Goal: Transaction & Acquisition: Purchase product/service

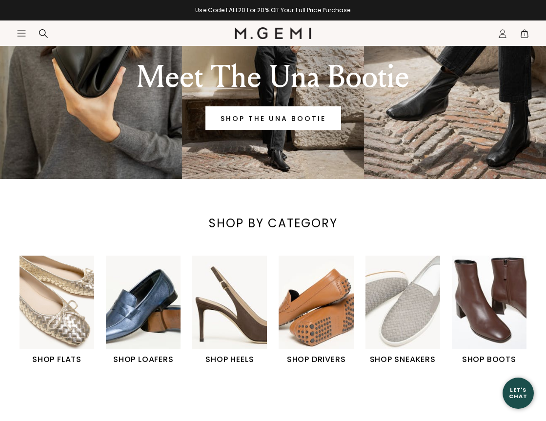
scroll to position [120, 0]
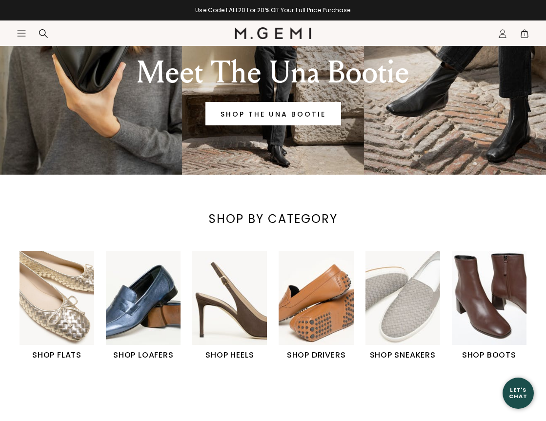
click at [159, 320] on img "2 / 6" at bounding box center [143, 297] width 75 height 93
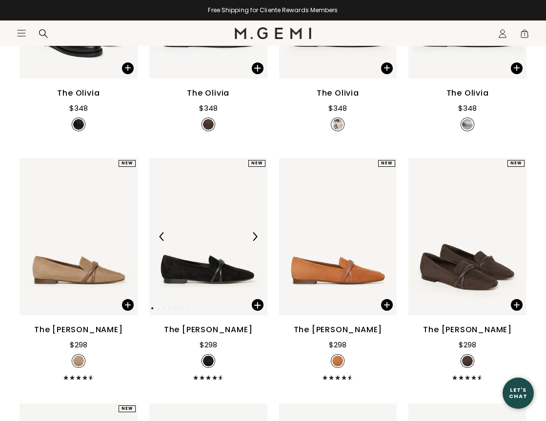
scroll to position [305, 0]
click at [91, 269] on img at bounding box center [79, 237] width 118 height 158
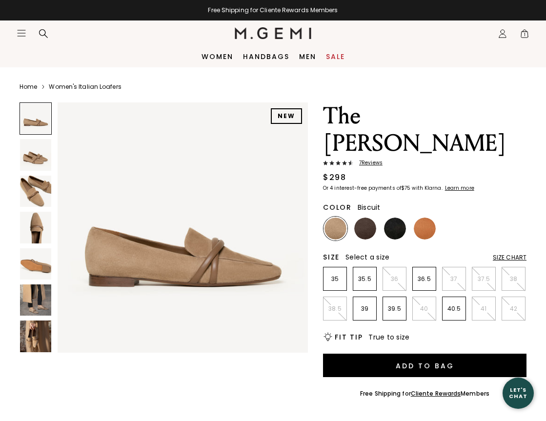
click at [41, 157] on img at bounding box center [35, 154] width 31 height 31
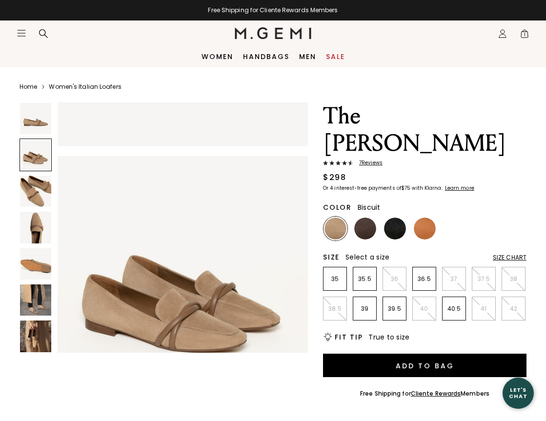
scroll to position [260, 0]
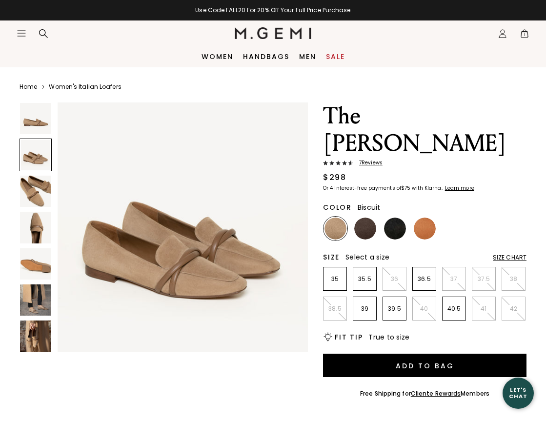
click at [42, 189] on img at bounding box center [35, 191] width 31 height 31
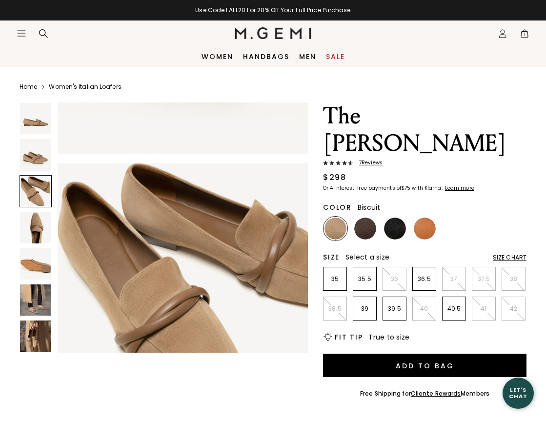
scroll to position [520, 0]
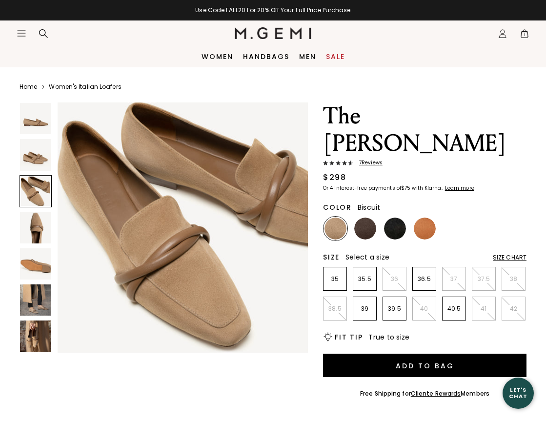
click at [38, 229] on img at bounding box center [35, 227] width 31 height 31
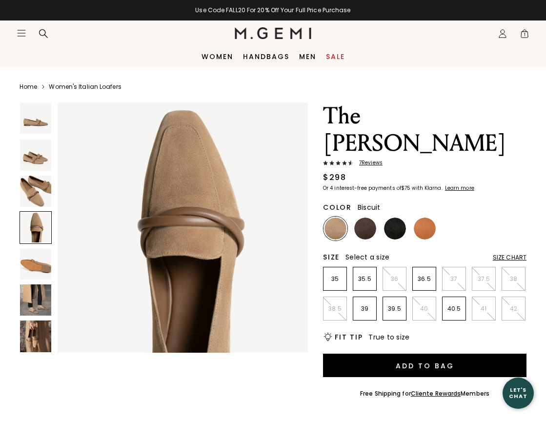
click at [40, 272] on img at bounding box center [35, 263] width 31 height 31
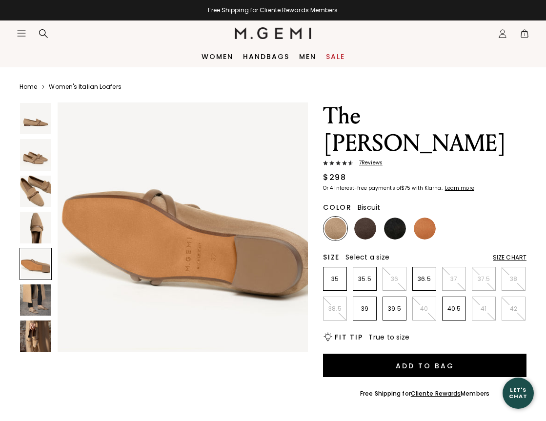
click at [40, 300] on img at bounding box center [35, 300] width 31 height 31
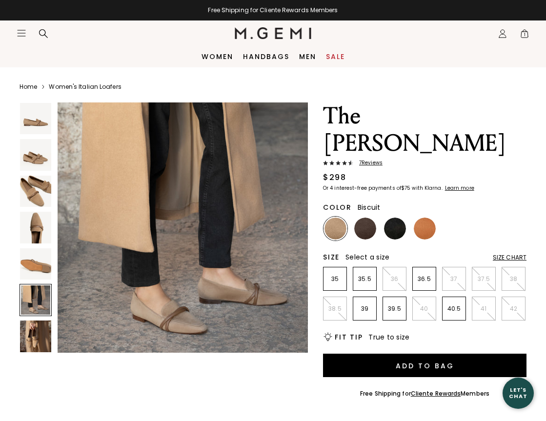
click at [41, 328] on img at bounding box center [35, 336] width 31 height 31
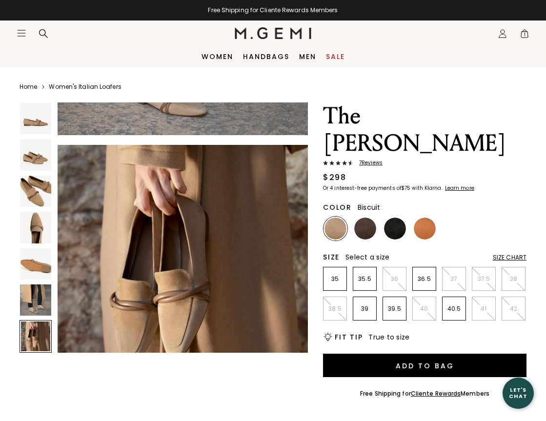
scroll to position [1560, 0]
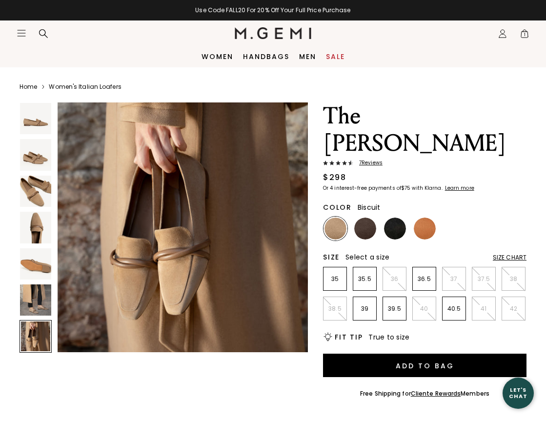
click at [518, 254] on div "Size Chart" at bounding box center [510, 258] width 34 height 8
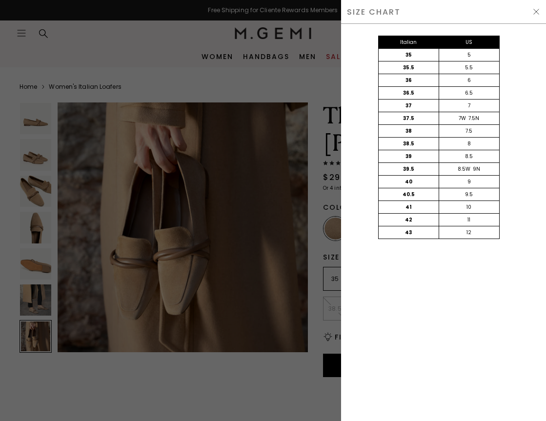
click at [535, 11] on img at bounding box center [537, 12] width 8 height 8
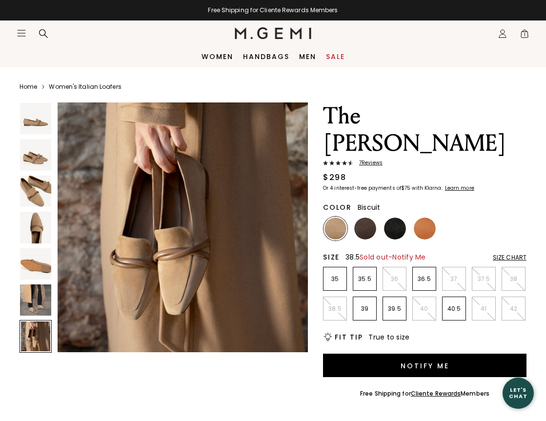
click at [340, 297] on li "38.5" at bounding box center [335, 309] width 24 height 24
click at [525, 33] on span "1" at bounding box center [525, 36] width 10 height 10
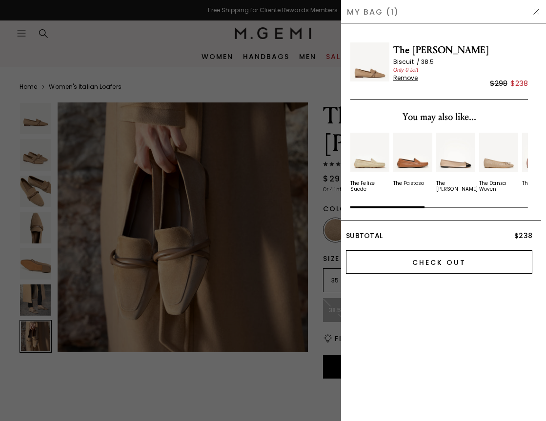
click at [466, 263] on input "Check Out" at bounding box center [439, 261] width 186 height 23
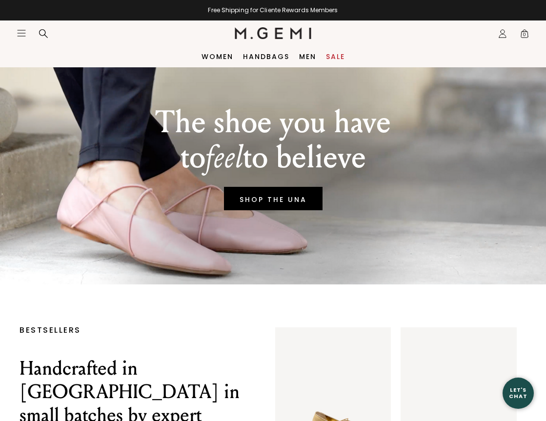
scroll to position [20, 0]
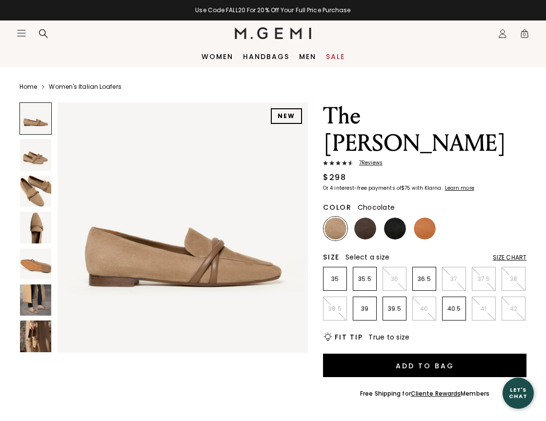
click at [369, 218] on img at bounding box center [365, 229] width 22 height 22
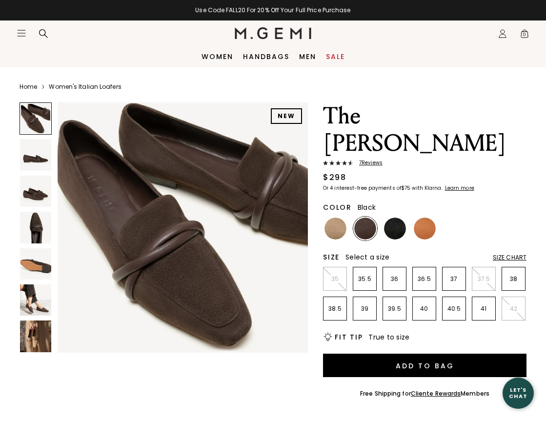
click at [395, 218] on img at bounding box center [395, 229] width 22 height 22
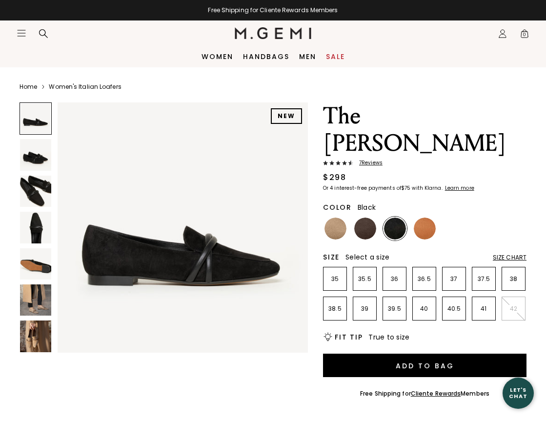
click at [33, 195] on img at bounding box center [35, 191] width 31 height 31
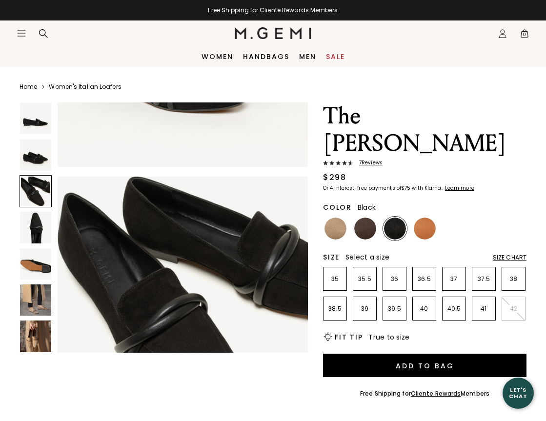
scroll to position [520, 0]
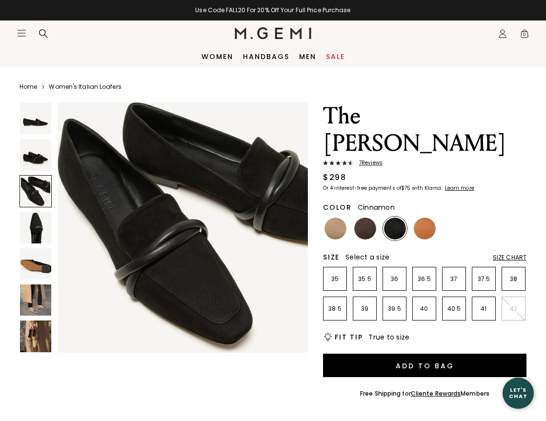
click at [426, 218] on img at bounding box center [425, 229] width 22 height 22
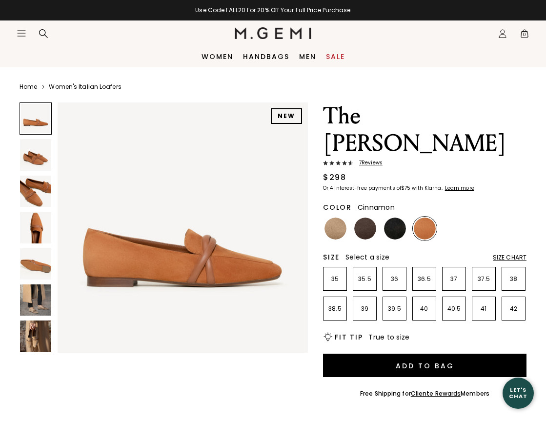
click at [35, 195] on img at bounding box center [35, 191] width 31 height 31
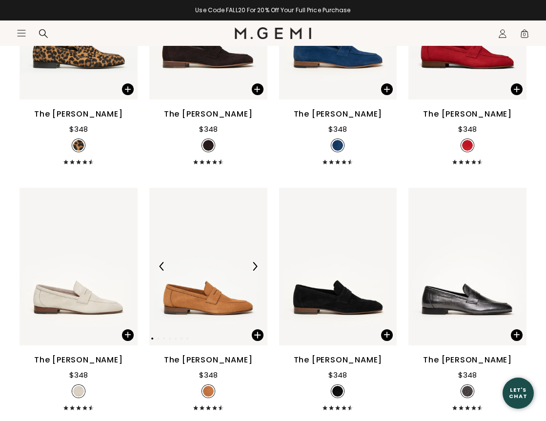
scroll to position [772, 0]
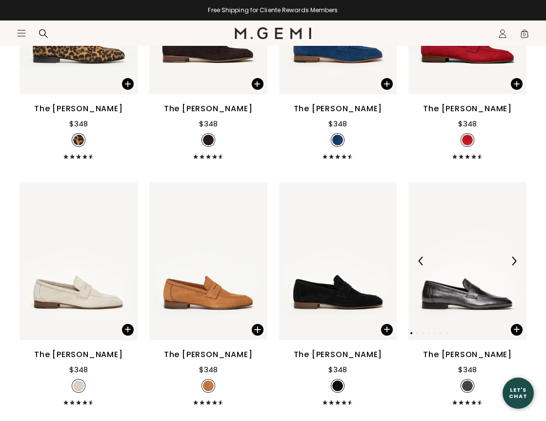
click at [496, 288] on img at bounding box center [468, 262] width 118 height 158
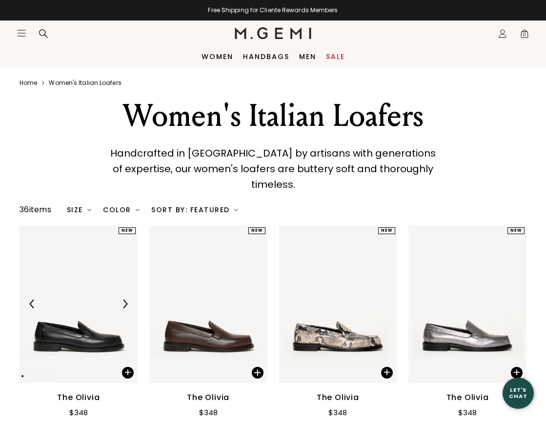
scroll to position [0, 0]
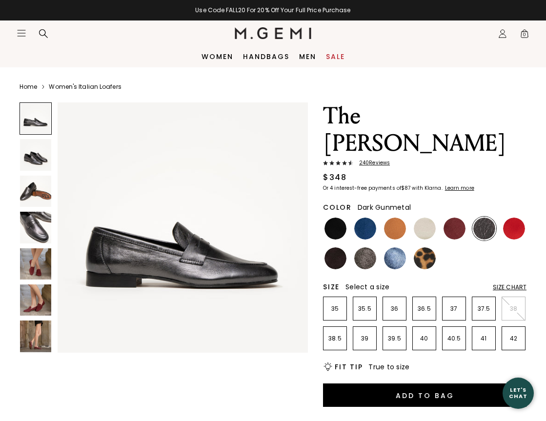
click at [30, 228] on img at bounding box center [35, 227] width 31 height 31
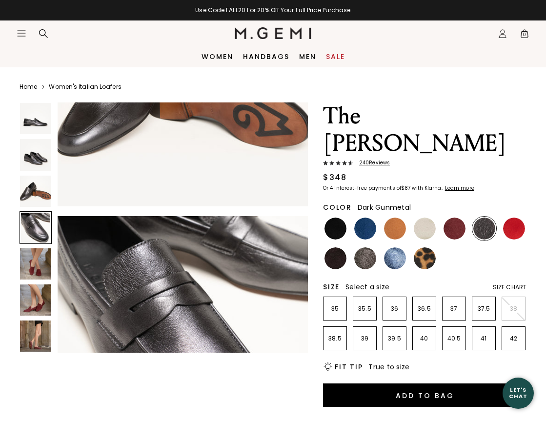
scroll to position [780, 0]
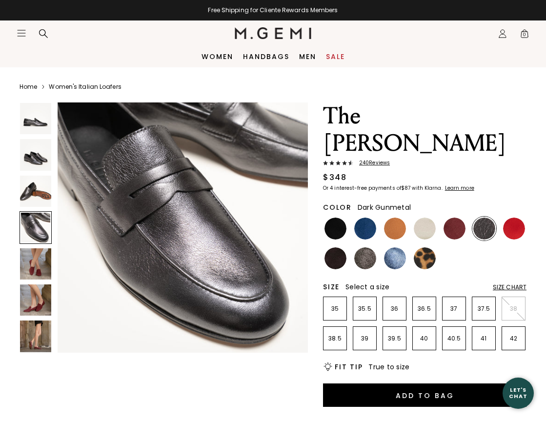
click at [36, 197] on img at bounding box center [35, 191] width 31 height 31
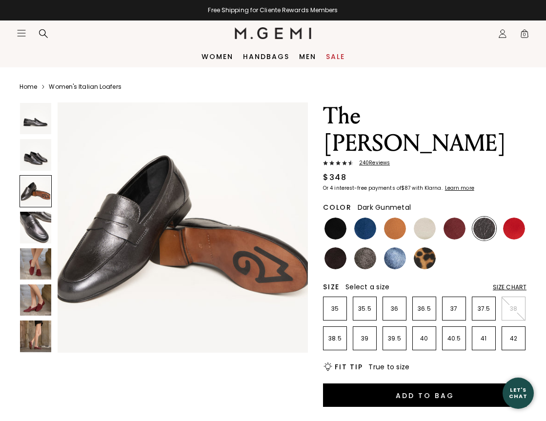
click at [374, 160] on span "240 Review s" at bounding box center [371, 163] width 37 height 6
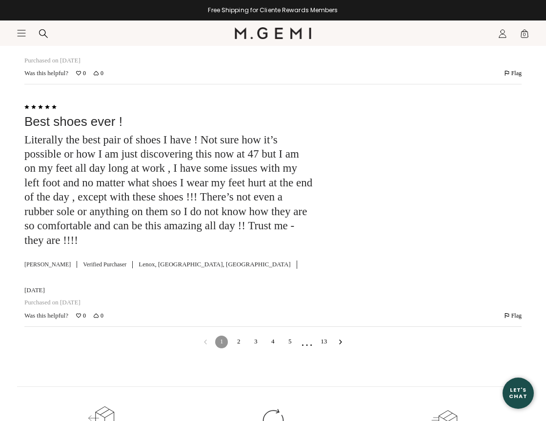
scroll to position [3301, 0]
click at [242, 335] on link "2" at bounding box center [238, 341] width 13 height 13
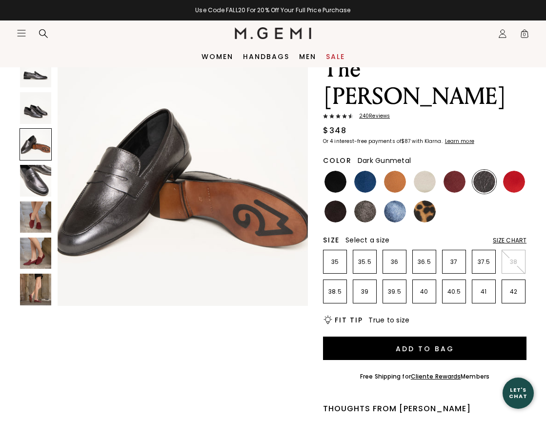
scroll to position [46, 0]
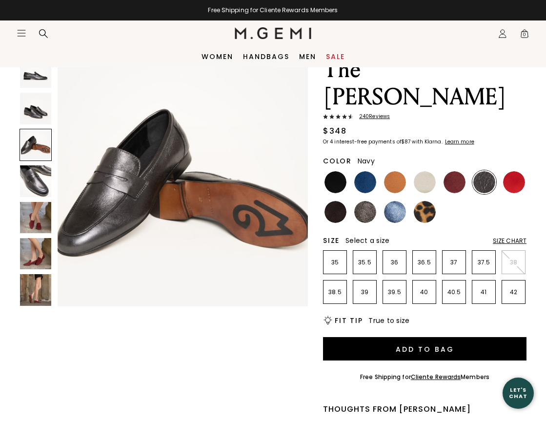
click at [367, 171] on img at bounding box center [365, 182] width 22 height 22
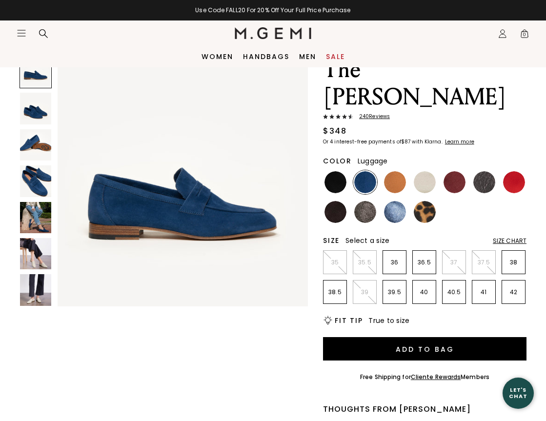
click at [389, 171] on img at bounding box center [395, 182] width 22 height 22
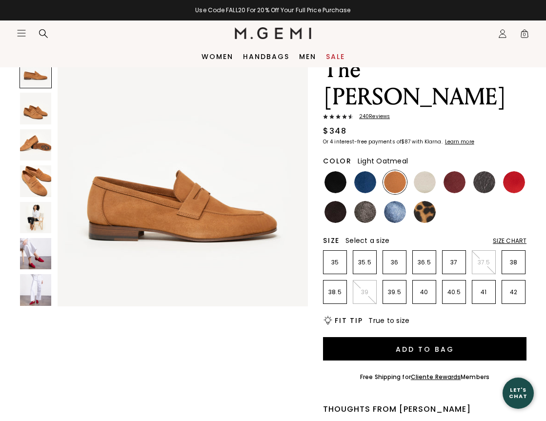
click at [417, 171] on img at bounding box center [425, 182] width 22 height 22
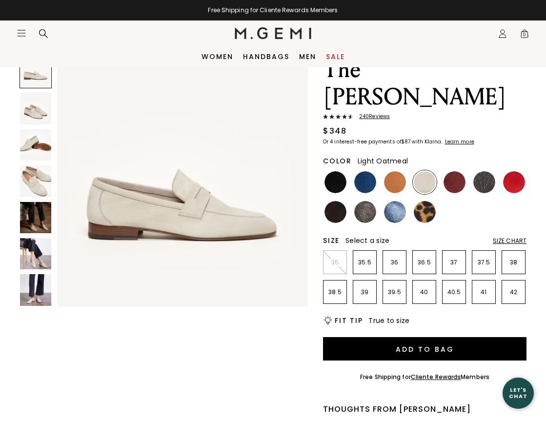
click at [43, 212] on img at bounding box center [35, 217] width 31 height 31
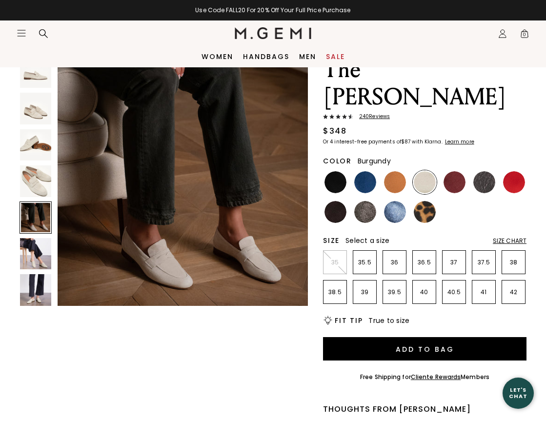
click at [459, 171] on img at bounding box center [455, 182] width 22 height 22
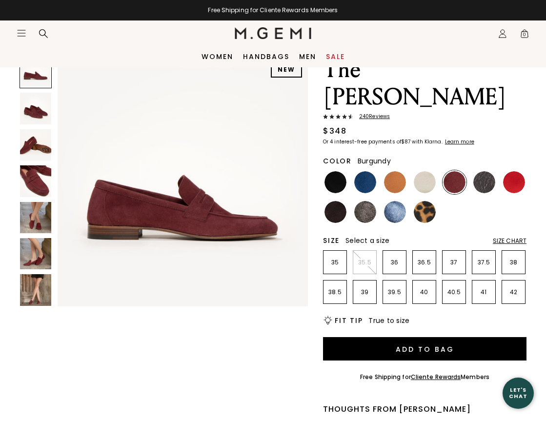
click at [37, 258] on img at bounding box center [35, 253] width 31 height 31
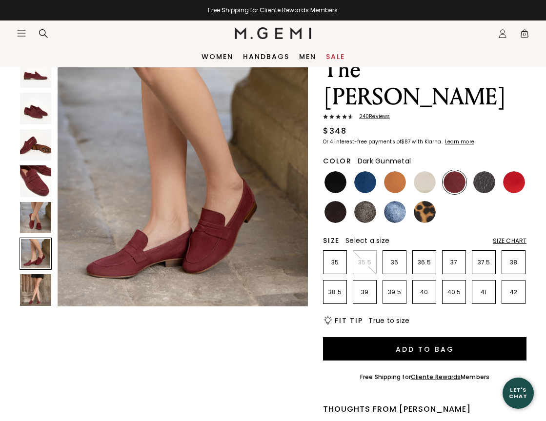
click at [486, 171] on img at bounding box center [484, 182] width 22 height 22
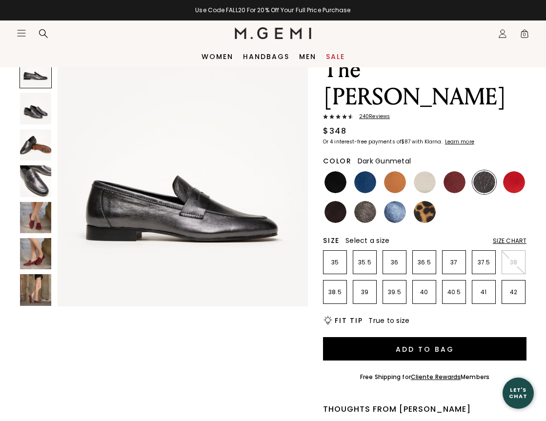
click at [42, 178] on img at bounding box center [35, 180] width 31 height 31
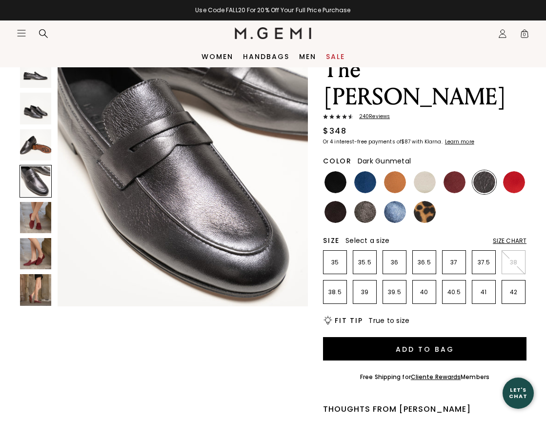
click at [40, 218] on img at bounding box center [35, 217] width 31 height 31
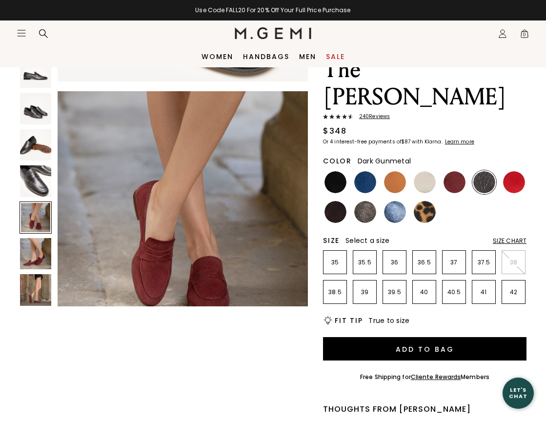
scroll to position [1040, 0]
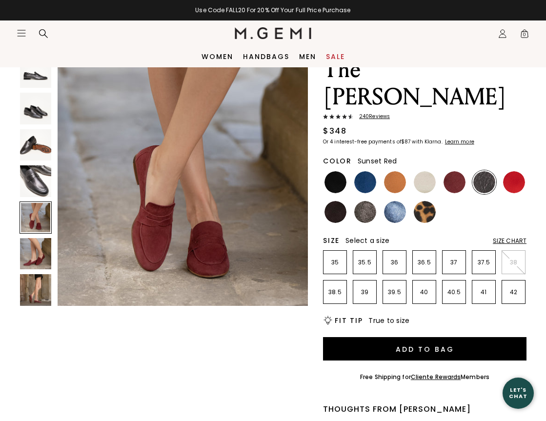
click at [518, 171] on img at bounding box center [514, 182] width 22 height 22
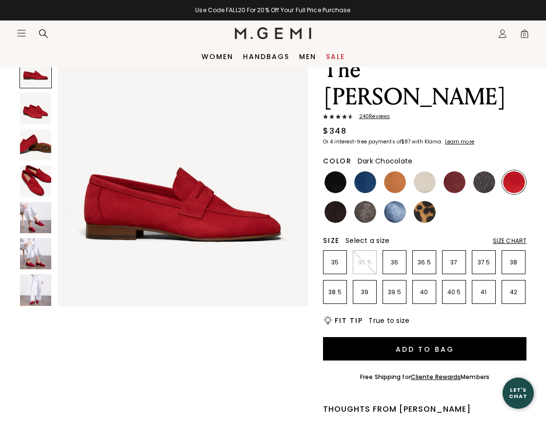
click at [332, 201] on img at bounding box center [336, 212] width 22 height 22
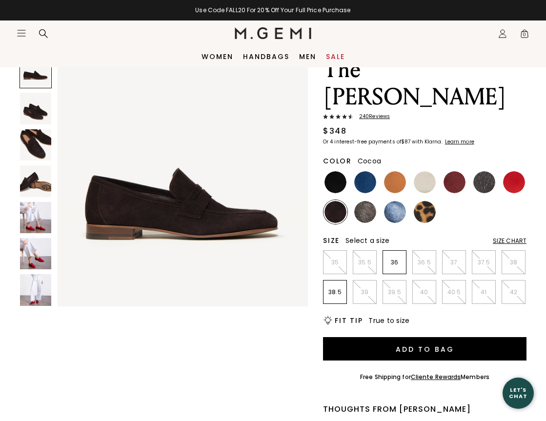
click at [365, 201] on img at bounding box center [365, 212] width 22 height 22
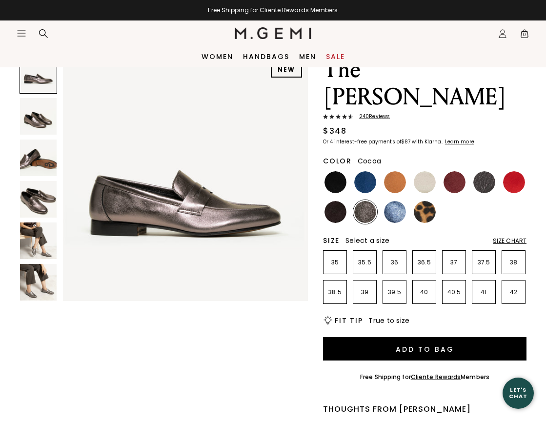
click at [35, 203] on img at bounding box center [38, 199] width 37 height 37
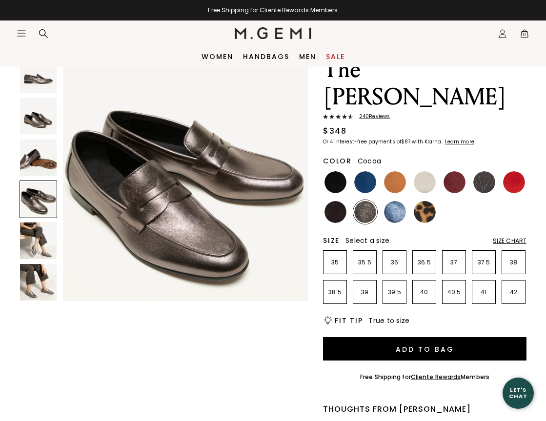
scroll to position [764, 0]
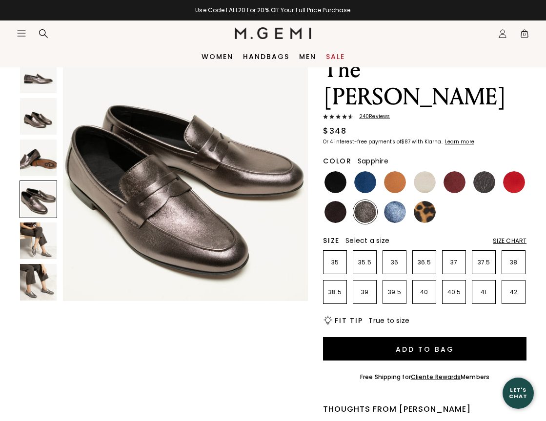
click at [396, 201] on img at bounding box center [395, 212] width 22 height 22
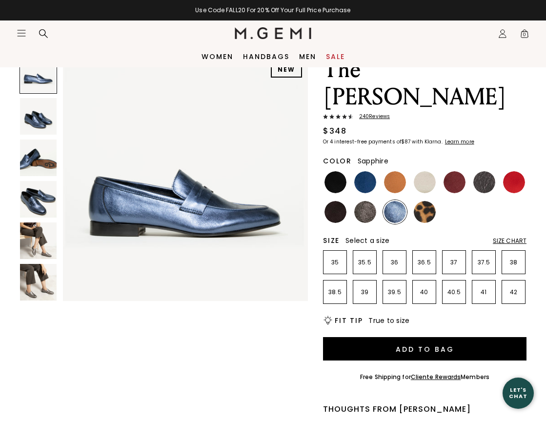
click at [41, 200] on img at bounding box center [38, 199] width 37 height 37
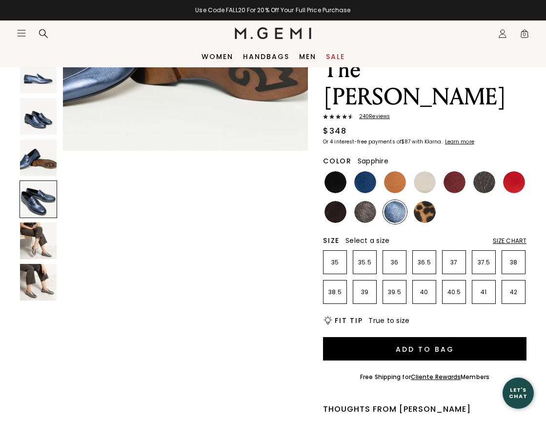
scroll to position [764, 0]
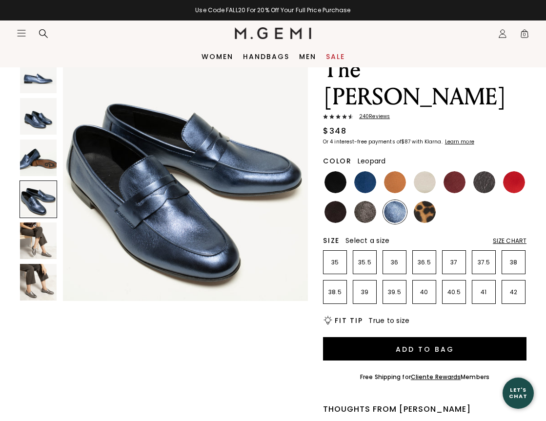
click at [423, 201] on img at bounding box center [425, 212] width 22 height 22
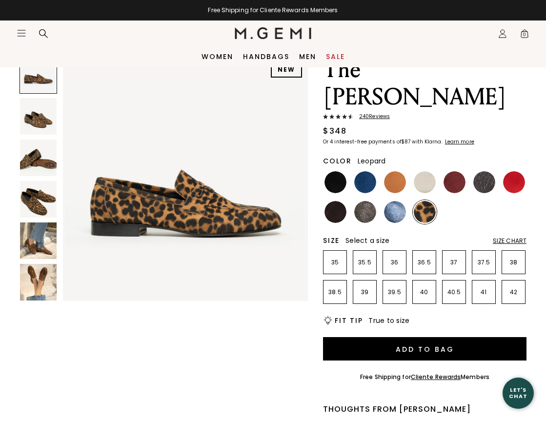
click at [58, 206] on div "NEW" at bounding box center [164, 180] width 288 height 249
click at [40, 208] on img at bounding box center [38, 199] width 37 height 37
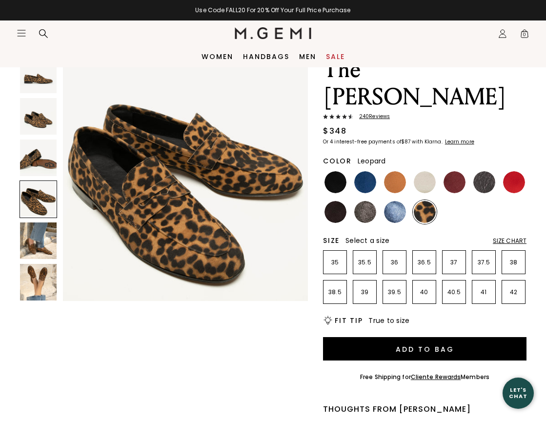
click at [37, 279] on img at bounding box center [38, 282] width 37 height 37
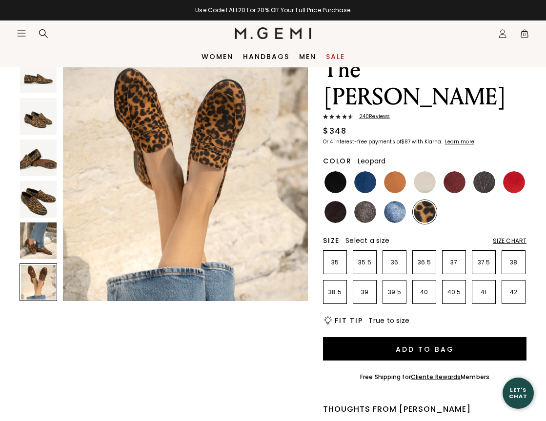
scroll to position [1274, 0]
click at [47, 249] on img at bounding box center [38, 241] width 37 height 37
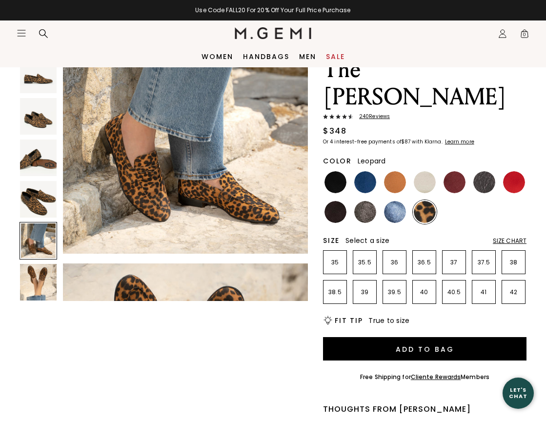
scroll to position [1019, 0]
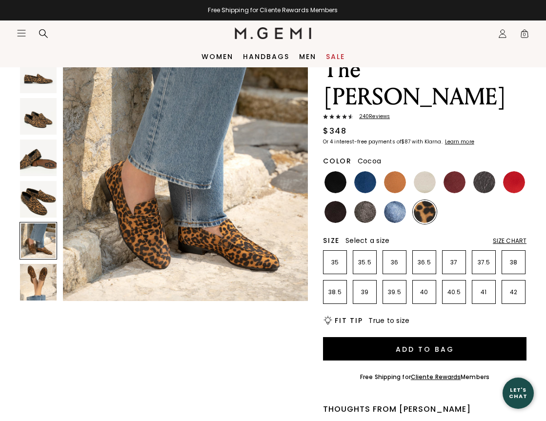
click at [365, 201] on img at bounding box center [365, 212] width 22 height 22
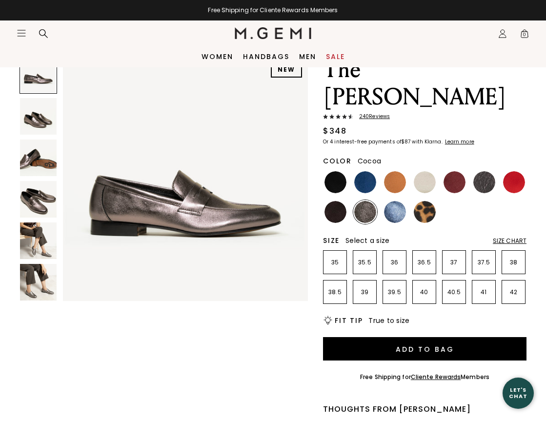
click at [41, 241] on img at bounding box center [38, 241] width 37 height 37
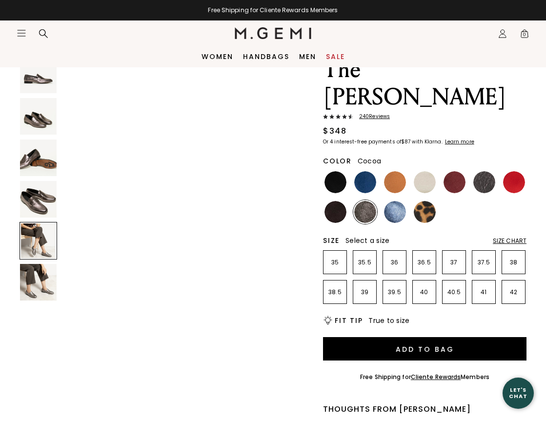
scroll to position [1019, 0]
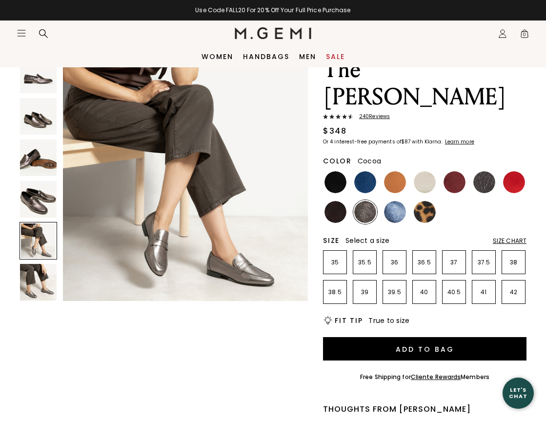
click at [46, 292] on img at bounding box center [38, 282] width 37 height 37
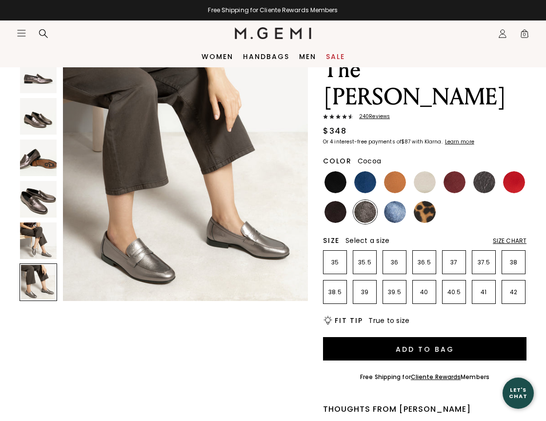
click at [47, 233] on img at bounding box center [38, 241] width 37 height 37
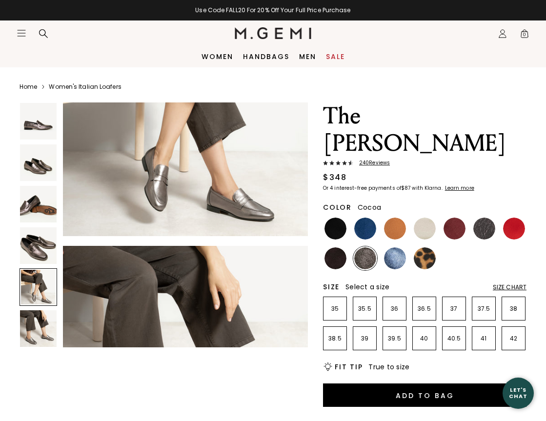
scroll to position [0, 0]
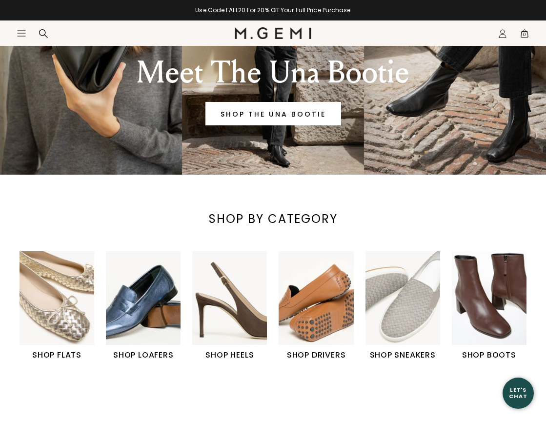
click at [162, 288] on img "2 / 6" at bounding box center [143, 297] width 75 height 93
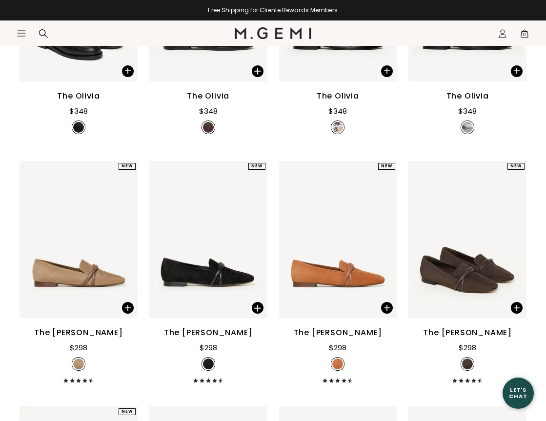
scroll to position [322, 0]
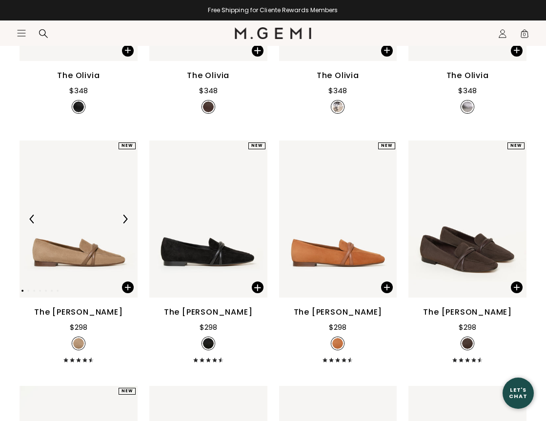
click at [115, 255] on img at bounding box center [79, 220] width 118 height 158
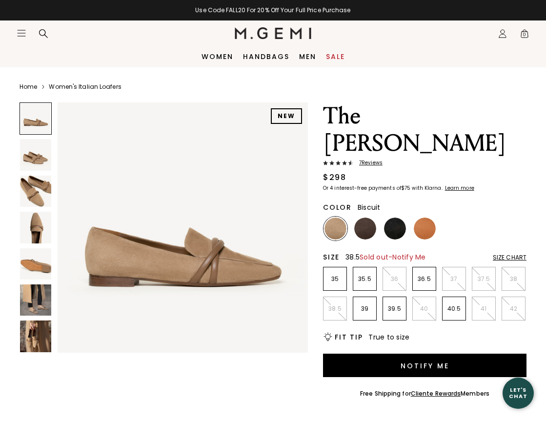
click at [342, 305] on p "38.5" at bounding box center [335, 309] width 23 height 8
click at [419, 252] on span "Notify Me" at bounding box center [408, 257] width 33 height 10
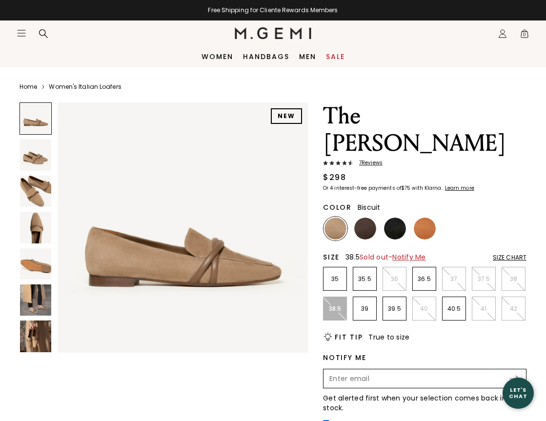
click at [342, 370] on input "Enter your email address to be notified when your selection is back in stock" at bounding box center [417, 378] width 184 height 17
type input "bmainero@aol.com"
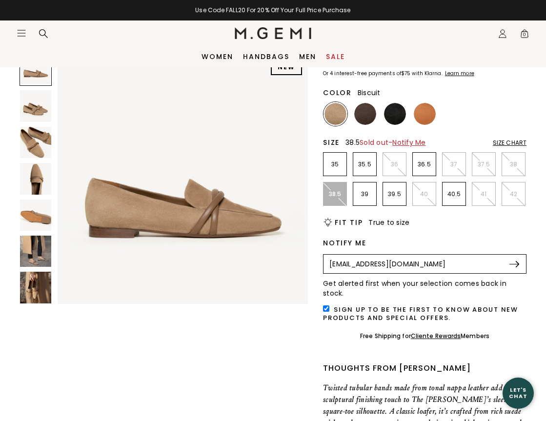
scroll to position [112, 0]
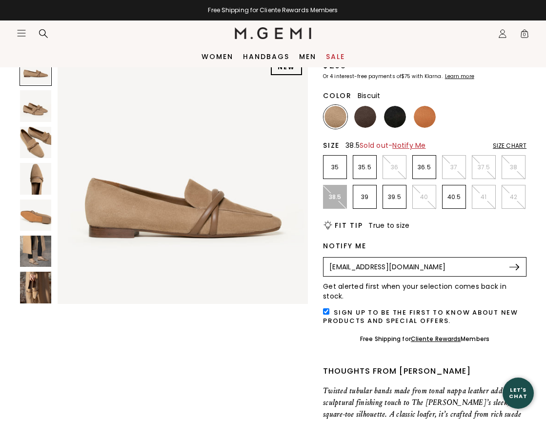
click at [517, 264] on img at bounding box center [515, 267] width 10 height 6
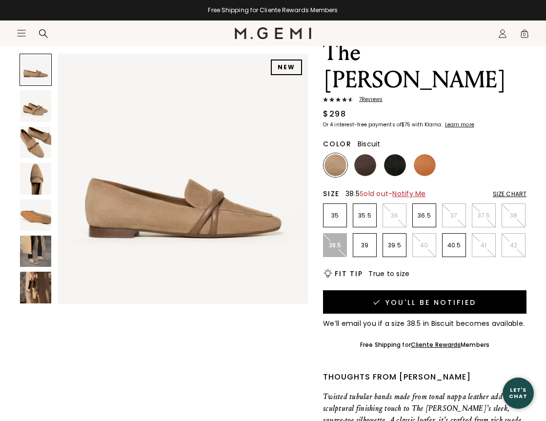
scroll to position [63, 0]
click at [370, 154] on img at bounding box center [365, 165] width 22 height 22
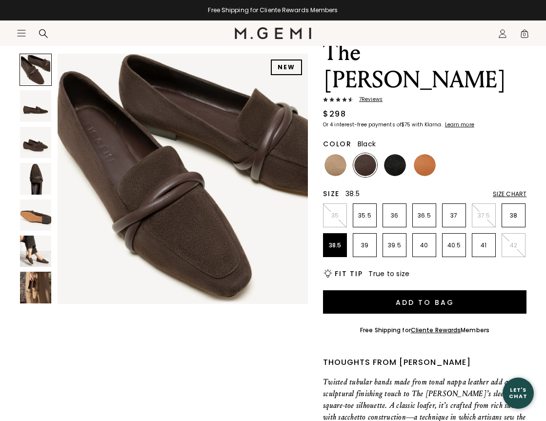
click at [395, 154] on img at bounding box center [395, 165] width 22 height 22
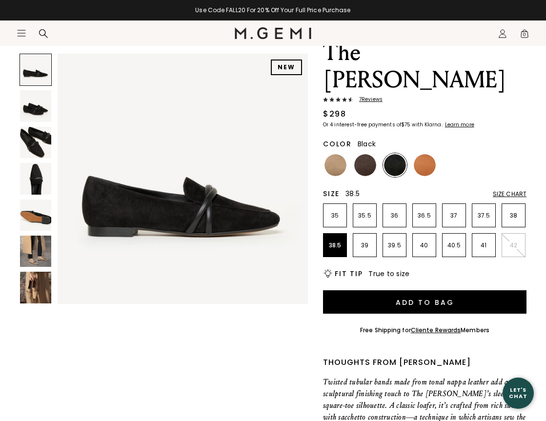
click at [34, 182] on img at bounding box center [35, 178] width 31 height 31
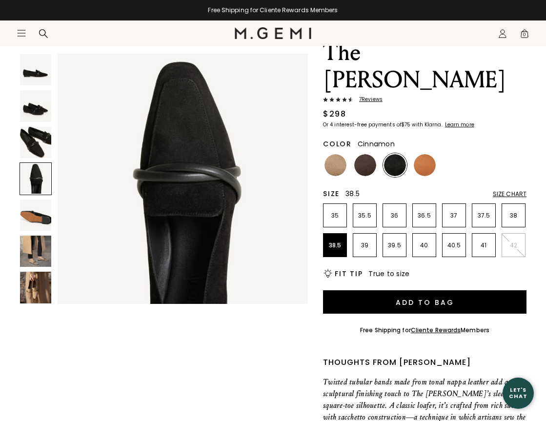
click at [427, 154] on img at bounding box center [425, 165] width 22 height 22
